Goal: Navigation & Orientation: Find specific page/section

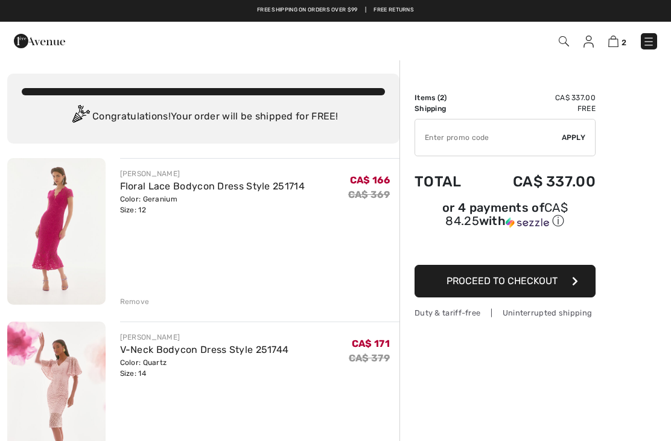
click at [68, 373] on img at bounding box center [56, 394] width 98 height 147
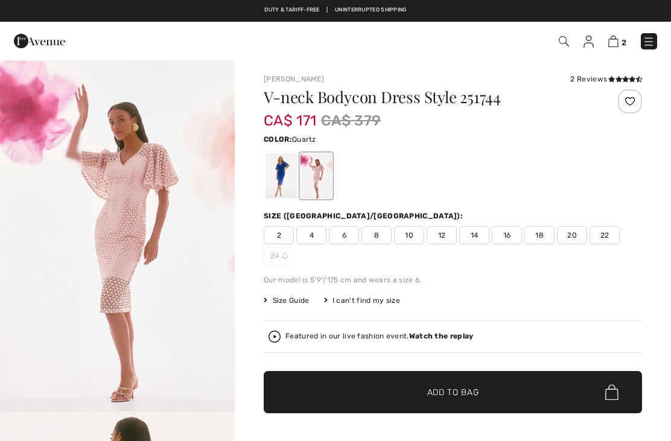
checkbox input "true"
click at [282, 180] on div at bounding box center [280, 175] width 31 height 45
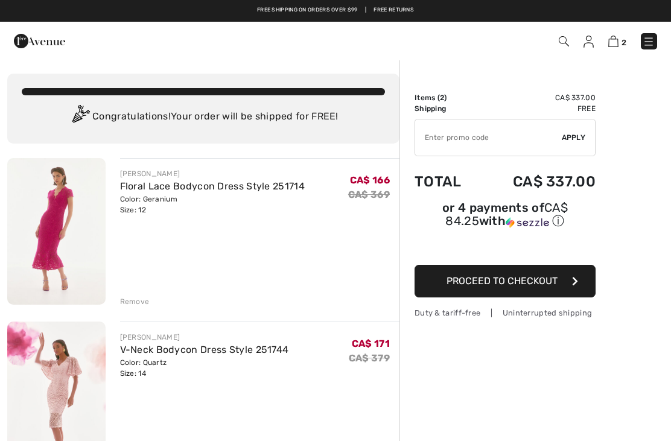
click at [37, 40] on img at bounding box center [39, 41] width 51 height 24
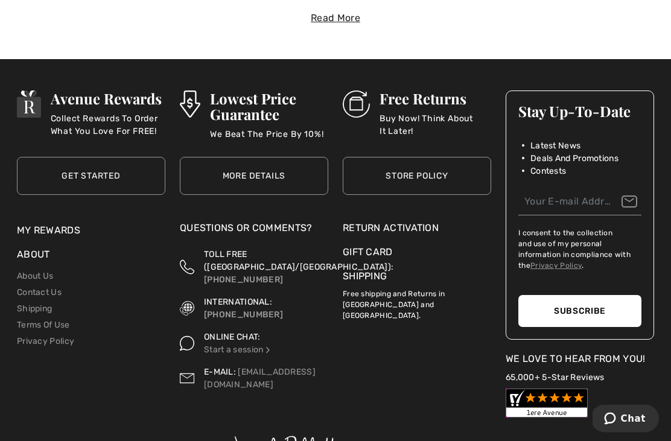
scroll to position [3592, 0]
click at [31, 273] on link "About Us" at bounding box center [35, 276] width 36 height 10
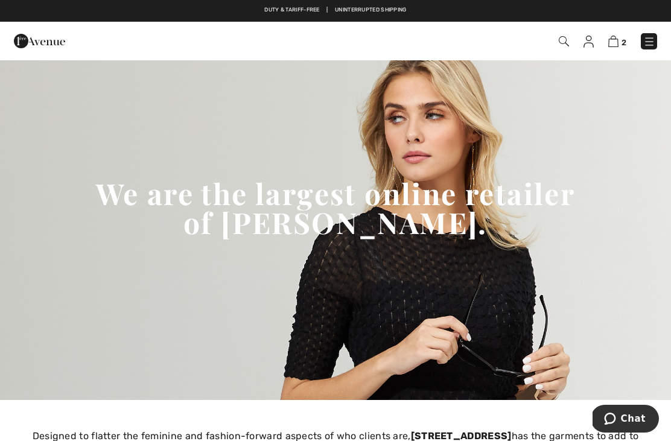
click at [641, 48] on link at bounding box center [649, 41] width 16 height 16
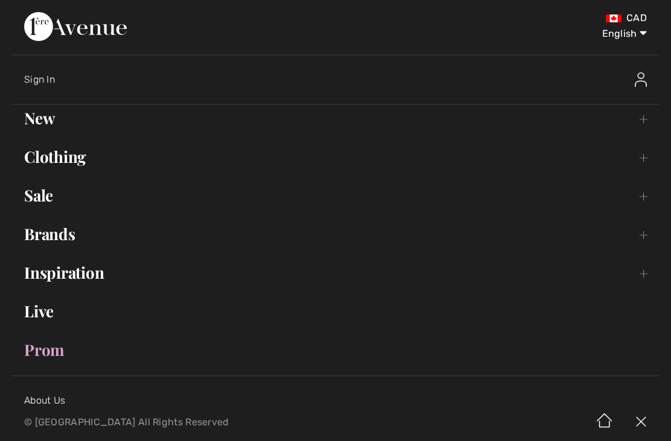
click at [127, 32] on img at bounding box center [75, 26] width 103 height 29
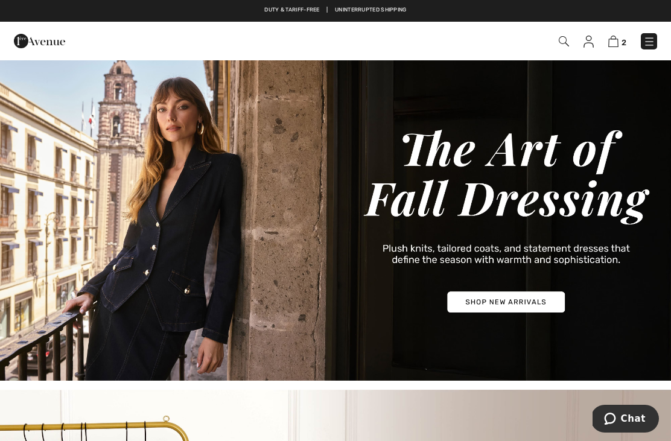
click at [650, 40] on img at bounding box center [649, 42] width 12 height 12
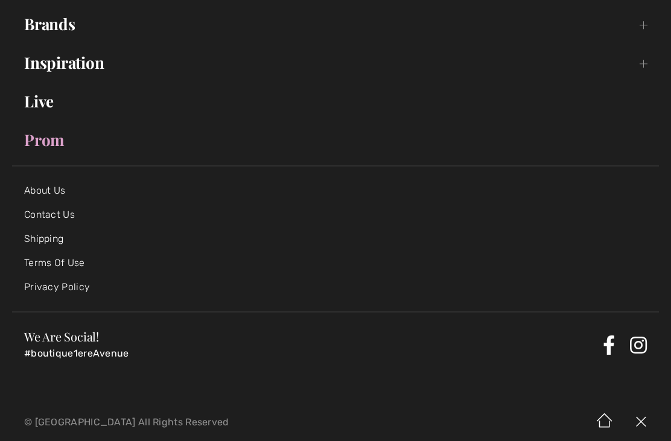
scroll to position [210, 0]
click at [609, 416] on img at bounding box center [604, 421] width 36 height 37
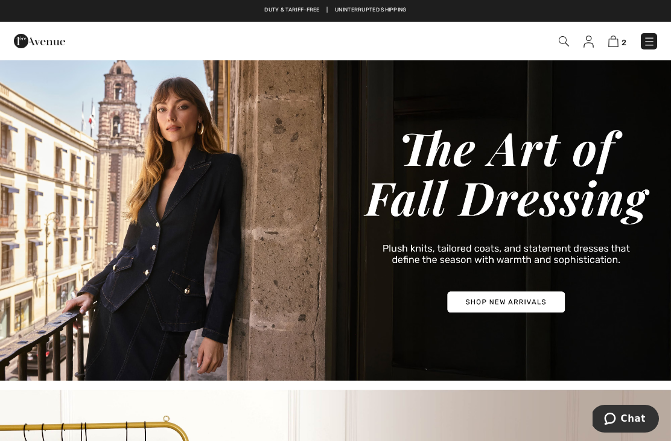
click at [627, 410] on button "Chat" at bounding box center [624, 419] width 68 height 28
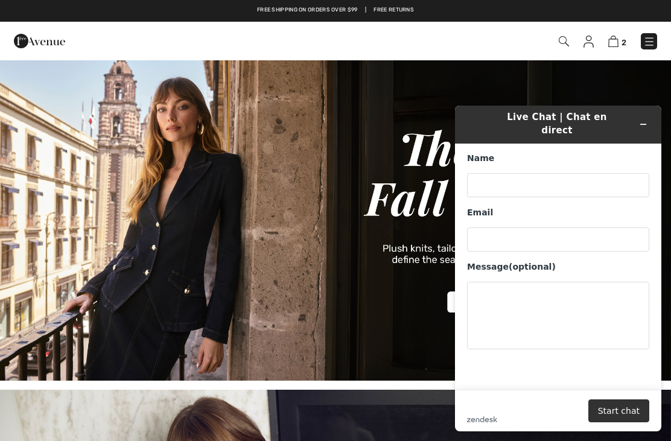
click at [81, 212] on img at bounding box center [335, 219] width 671 height 321
